Goal: Task Accomplishment & Management: Complete application form

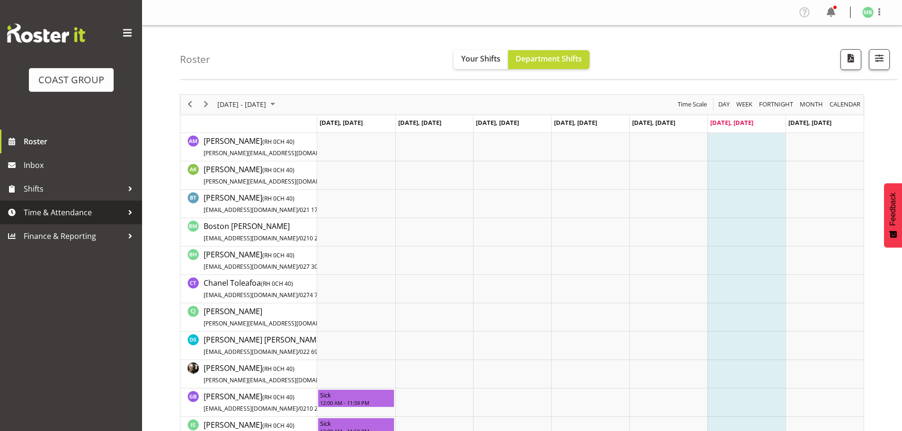
click at [72, 211] on span "Time & Attendance" at bounding box center [73, 213] width 99 height 14
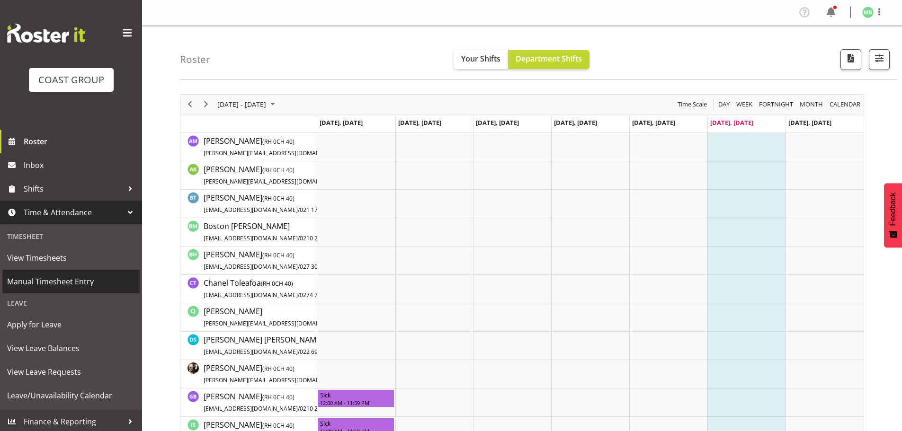
click at [76, 282] on span "Manual Timesheet Entry" at bounding box center [71, 282] width 128 height 14
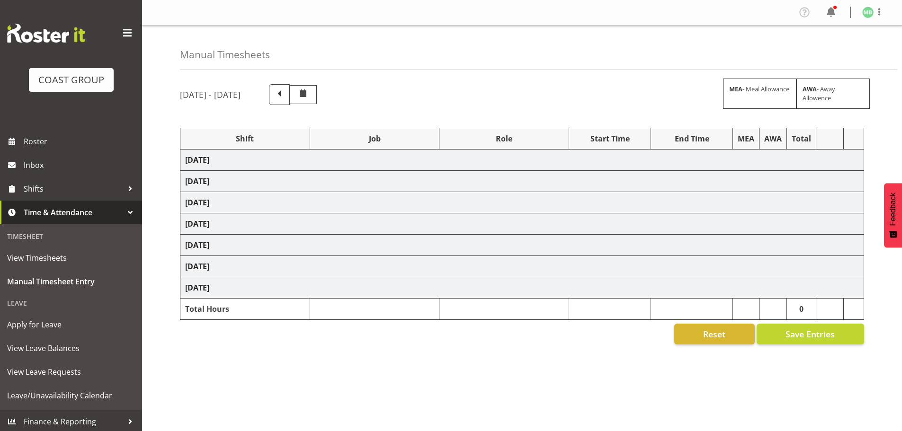
select select "16481"
select select "9464"
select select "16481"
select select "9464"
select select "16481"
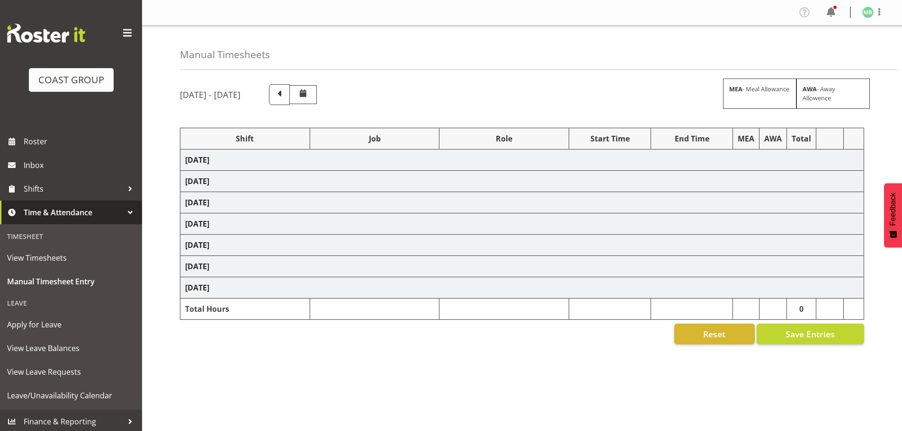
select select "9464"
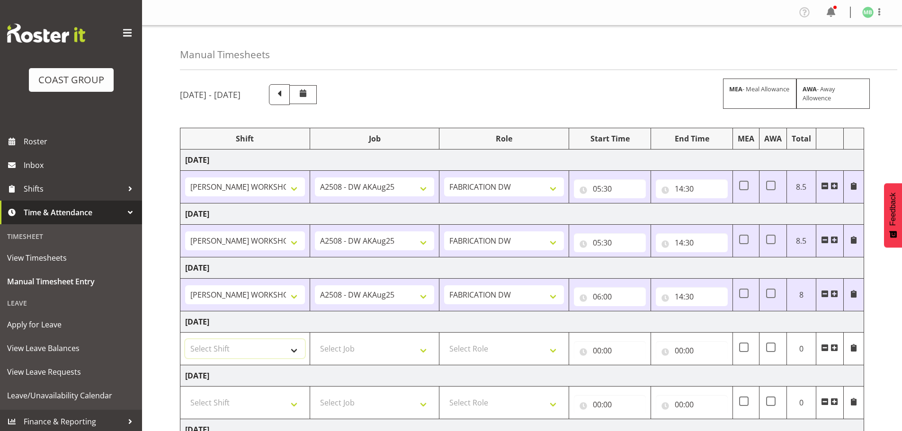
click at [214, 350] on select "Select Shift AKL SIGN ADMIN1 (LEAVE ALONE, DONT MAKE INACTIVE) DW ACCOUNT MANAG…" at bounding box center [245, 349] width 120 height 19
select select "16481"
click at [185, 340] on select "Select Shift AKL SIGN ADMIN1 (LEAVE ALONE, DONT MAKE INACTIVE) DW ACCOUNT MANAG…" at bounding box center [245, 349] width 120 height 19
click at [351, 347] on select "Select Job 1 Carlton Events 1 [PERSON_NAME][GEOGRAPHIC_DATA] 1 [PERSON_NAME][GE…" at bounding box center [375, 349] width 120 height 19
select select "9464"
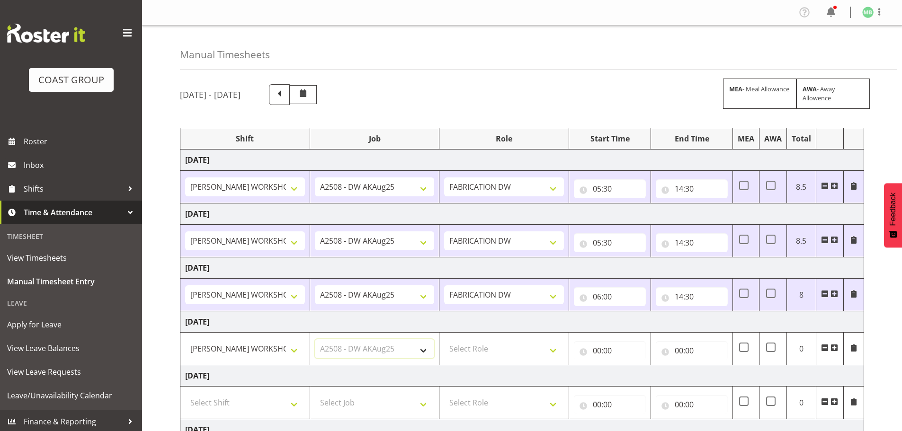
click at [315, 340] on select "Select Job 1 Carlton Events 1 [PERSON_NAME][GEOGRAPHIC_DATA] 1 [PERSON_NAME][GE…" at bounding box center [375, 349] width 120 height 19
click at [485, 351] on select "Select Role FABRICATION DW" at bounding box center [504, 349] width 120 height 19
select select "543"
click at [444, 340] on select "Select Role FABRICATION DW" at bounding box center [504, 349] width 120 height 19
click at [597, 349] on input "00:00" at bounding box center [610, 350] width 72 height 19
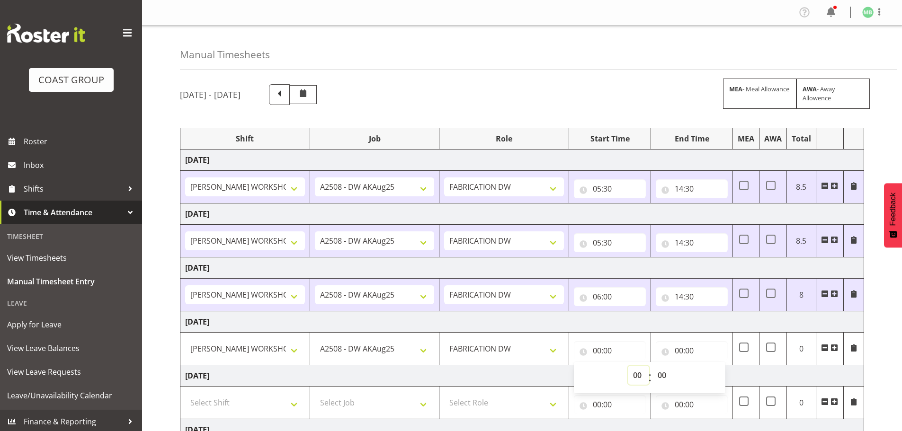
click at [634, 373] on select "00 01 02 03 04 05 06 07 08 09 10 11 12 13 14 15 16 17 18 19 20 21 22 23" at bounding box center [638, 375] width 21 height 19
select select "5"
click at [628, 366] on select "00 01 02 03 04 05 06 07 08 09 10 11 12 13 14 15 16 17 18 19 20 21 22 23" at bounding box center [638, 375] width 21 height 19
type input "05:00"
click at [663, 377] on select "00 01 02 03 04 05 06 07 08 09 10 11 12 13 14 15 16 17 18 19 20 21 22 23 24 25 2…" at bounding box center [663, 375] width 21 height 19
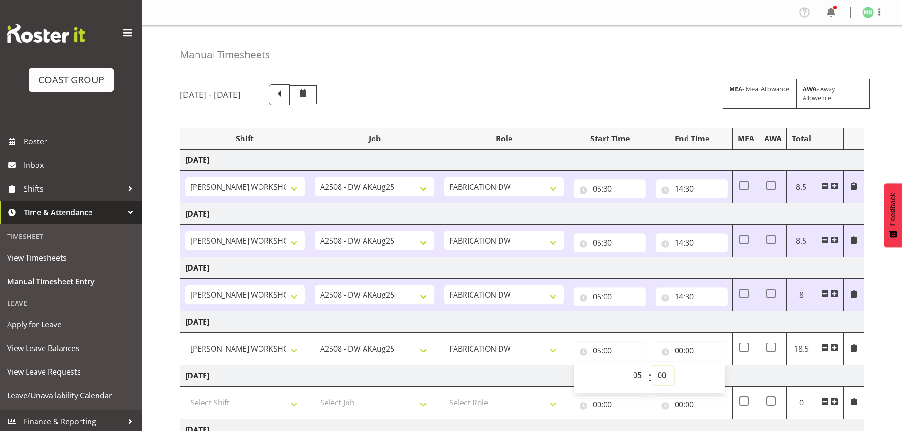
select select "15"
click at [653, 366] on select "00 01 02 03 04 05 06 07 08 09 10 11 12 13 14 15 16 17 18 19 20 21 22 23 24 25 2…" at bounding box center [663, 375] width 21 height 19
type input "05:15"
click at [680, 350] on input "00:00" at bounding box center [692, 350] width 72 height 19
click at [722, 376] on select "00 01 02 03 04 05 06 07 08 09 10 11 12 13 14 15 16 17 18 19 20 21 22 23" at bounding box center [720, 375] width 21 height 19
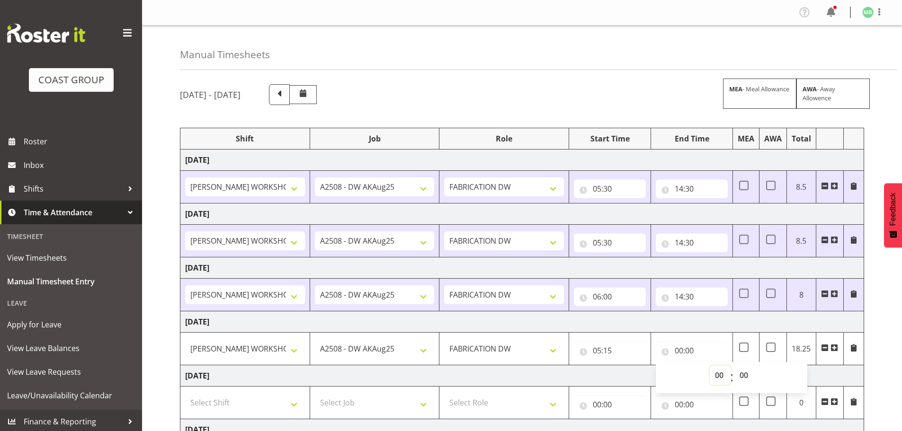
select select "14"
click at [710, 366] on select "00 01 02 03 04 05 06 07 08 09 10 11 12 13 14 15 16 17 18 19 20 21 22 23" at bounding box center [720, 375] width 21 height 19
type input "14:00"
drag, startPoint x: 745, startPoint y: 377, endPoint x: 745, endPoint y: 372, distance: 5.2
click at [745, 377] on select "00 01 02 03 04 05 06 07 08 09 10 11 12 13 14 15 16 17 18 19 20 21 22 23 24 25 2…" at bounding box center [745, 375] width 21 height 19
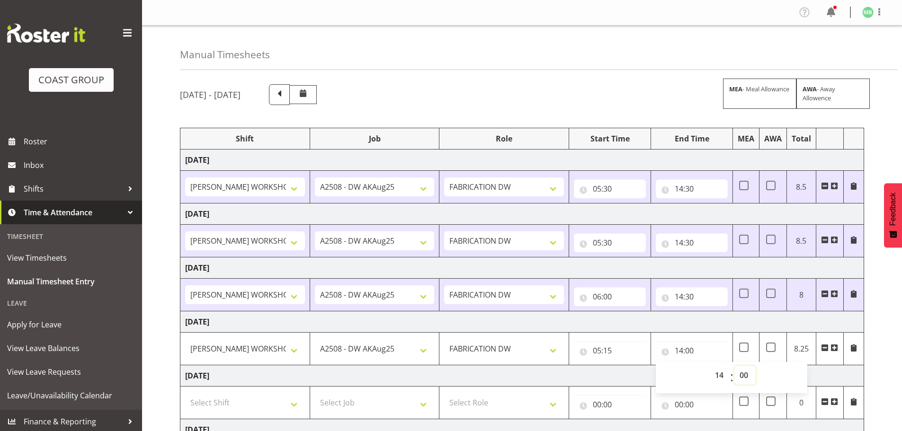
select select "30"
click at [735, 366] on select "00 01 02 03 04 05 06 07 08 09 10 11 12 13 14 15 16 17 18 19 20 21 22 23 24 25 2…" at bounding box center [745, 375] width 21 height 19
type input "14:30"
click at [882, 349] on div "[DATE] - [DATE] MEA - Meal Allowance AWA - Away Allowence Shift Job Role Start …" at bounding box center [541, 328] width 722 height 503
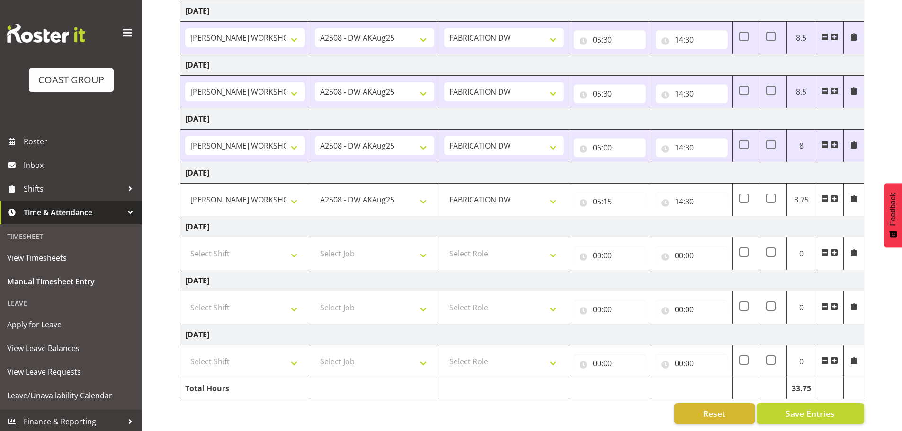
scroll to position [156, 0]
click at [820, 409] on span "Save Entries" at bounding box center [810, 414] width 49 height 12
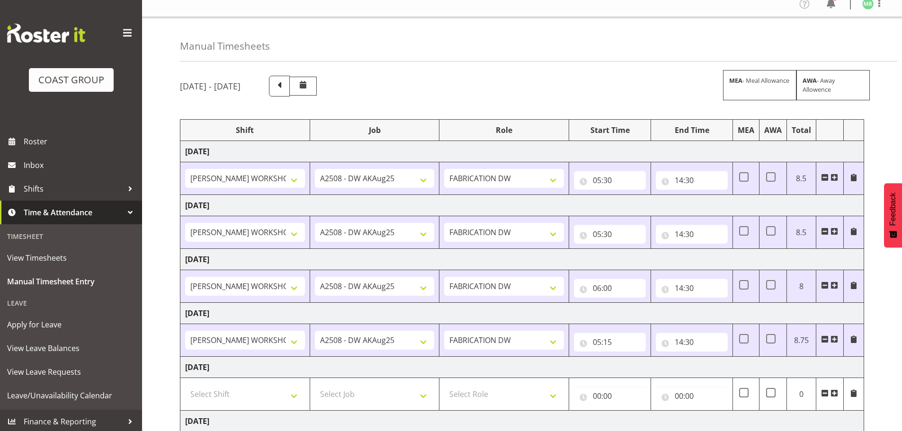
scroll to position [0, 0]
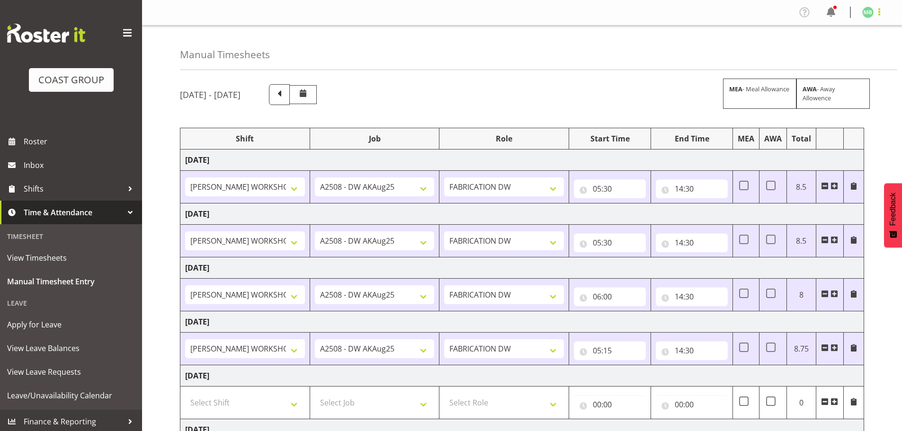
click at [879, 9] on span at bounding box center [879, 11] width 11 height 11
click at [826, 50] on link "Log Out" at bounding box center [839, 49] width 91 height 17
